Goal: Information Seeking & Learning: Learn about a topic

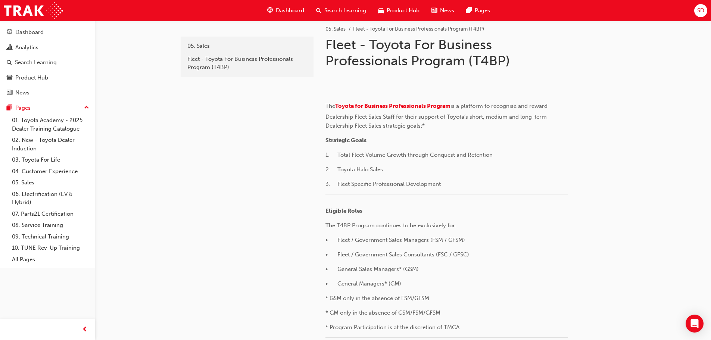
scroll to position [112, 0]
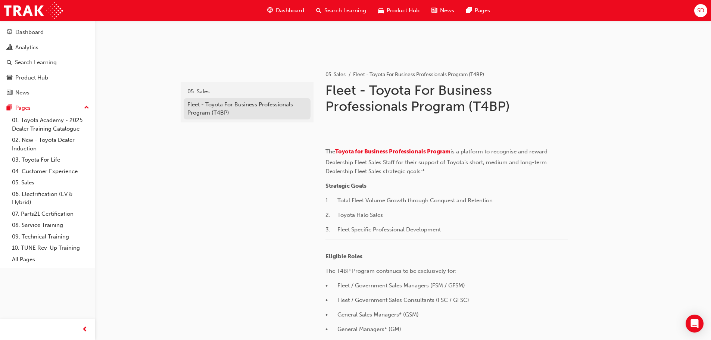
click at [216, 111] on div "Fleet - Toyota For Business Professionals Program (T4BP)" at bounding box center [246, 108] width 119 height 17
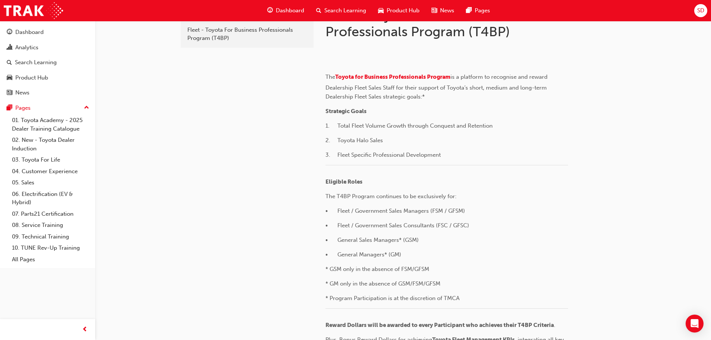
scroll to position [149, 0]
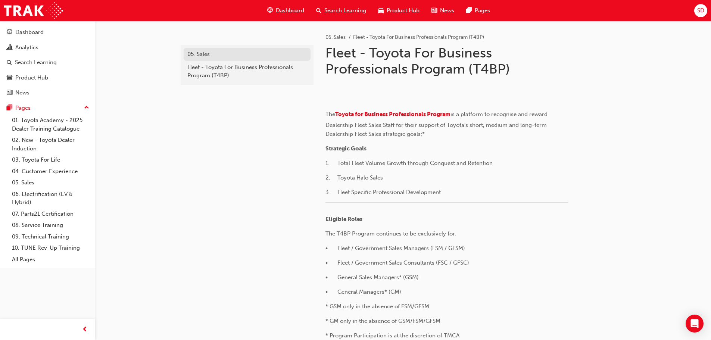
click at [203, 55] on div "05. Sales" at bounding box center [246, 54] width 119 height 9
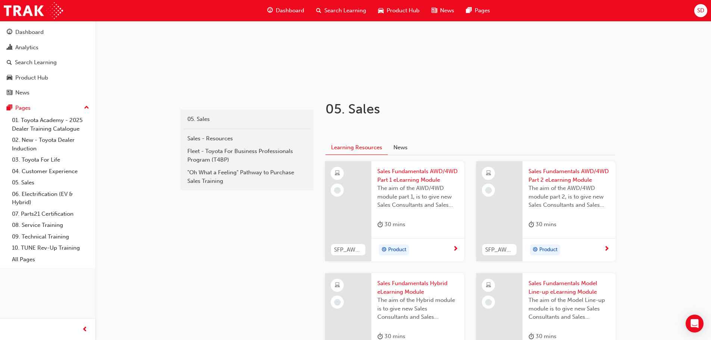
scroll to position [149, 0]
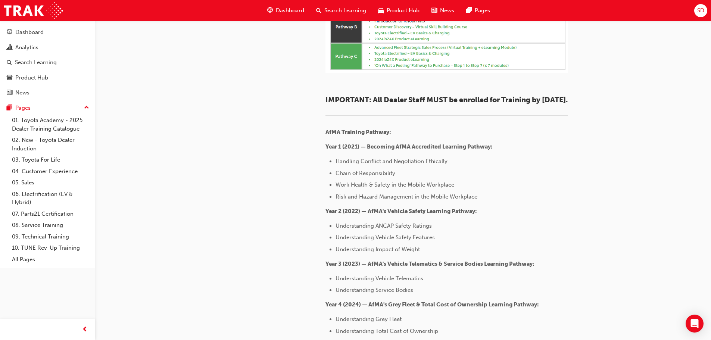
scroll to position [785, 0]
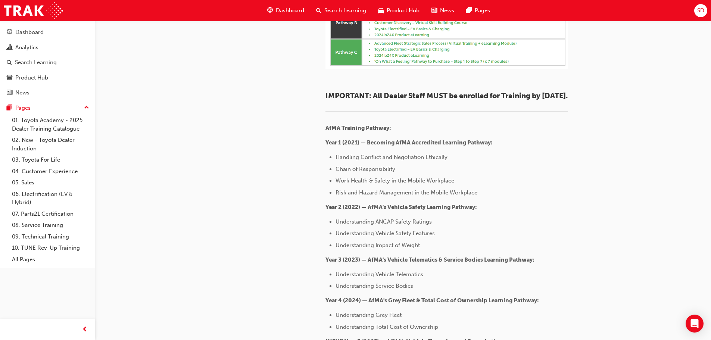
drag, startPoint x: 297, startPoint y: 153, endPoint x: 464, endPoint y: 160, distance: 166.3
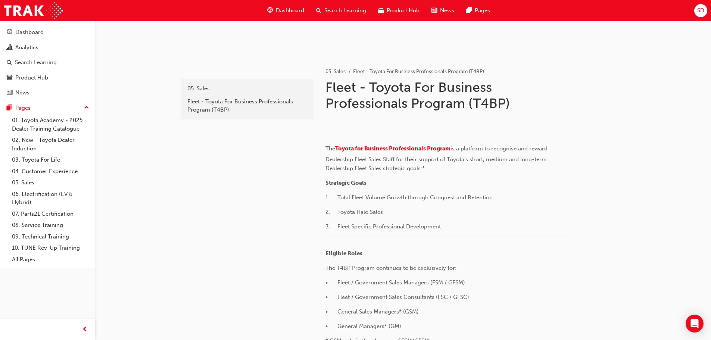
scroll to position [112, 0]
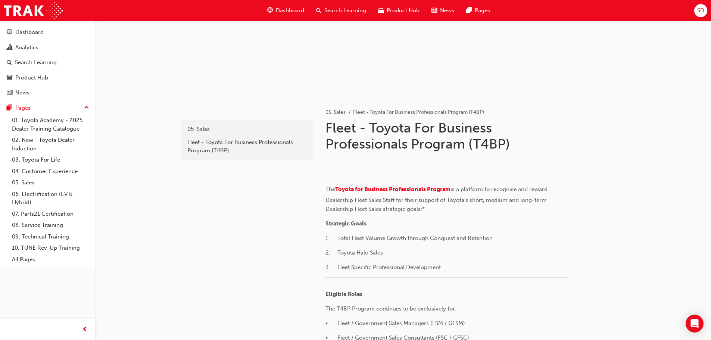
scroll to position [0, 0]
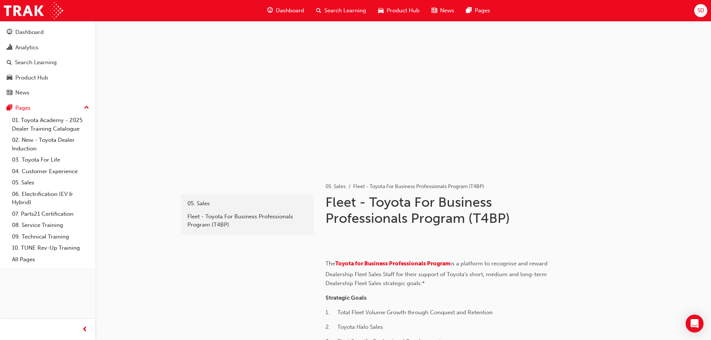
click at [333, 11] on span "Search Learning" at bounding box center [345, 10] width 42 height 9
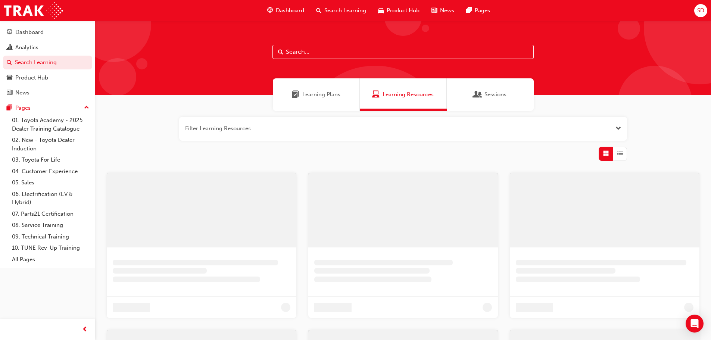
click at [319, 96] on span "Learning Plans" at bounding box center [321, 94] width 38 height 9
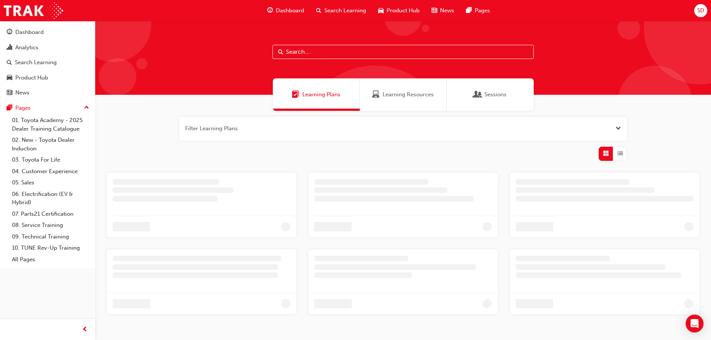
click at [312, 51] on input "text" at bounding box center [402, 52] width 261 height 14
click at [312, 51] on input "z" at bounding box center [402, 52] width 261 height 14
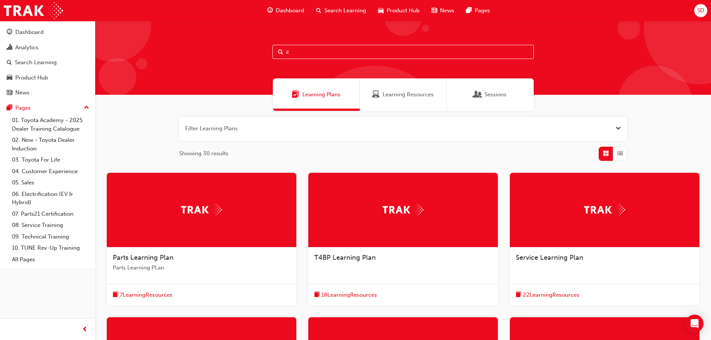
click at [312, 51] on input "z" at bounding box center [402, 52] width 261 height 14
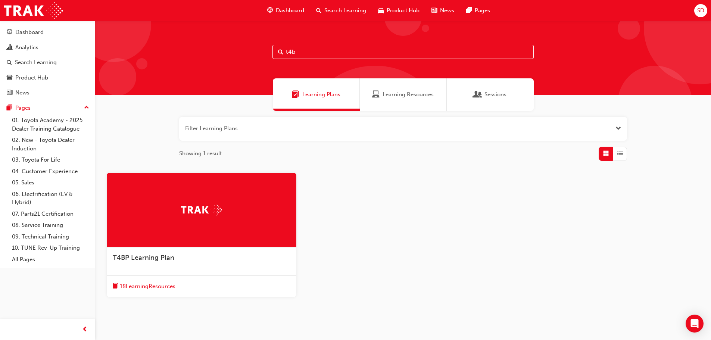
type input "t4b"
click at [255, 208] on div at bounding box center [202, 210] width 190 height 75
